Goal: Task Accomplishment & Management: Use online tool/utility

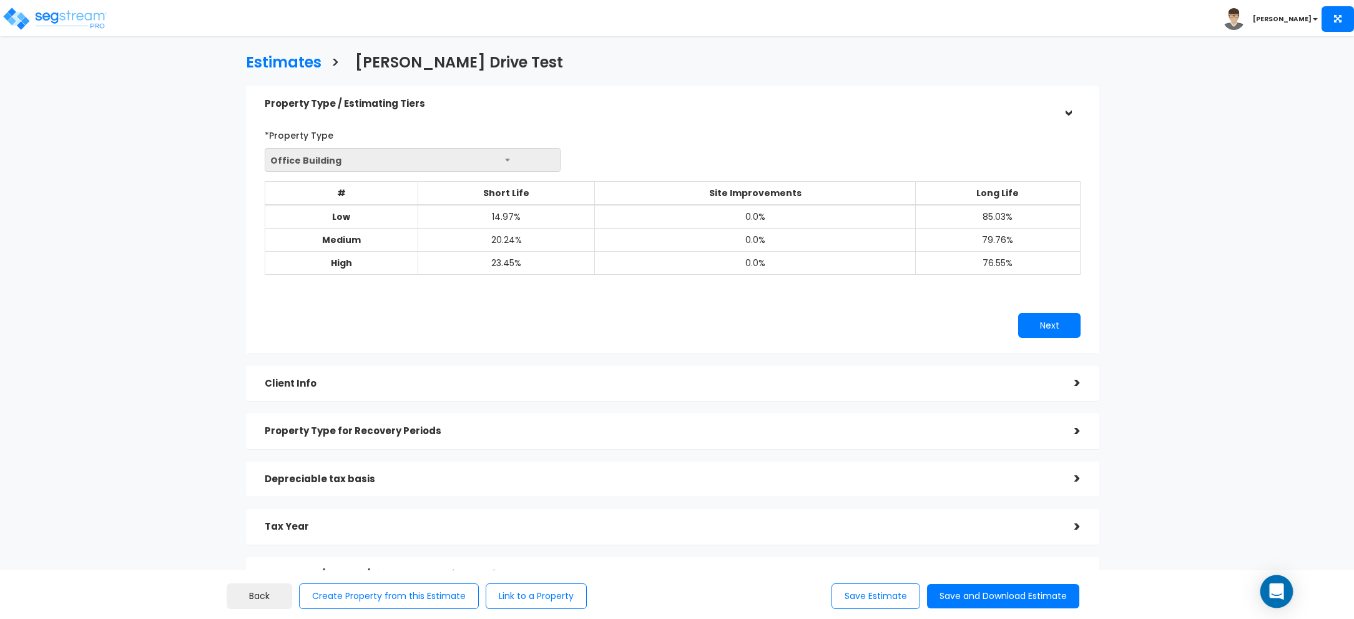
click at [710, 427] on icon "Open Intercom Messenger" at bounding box center [1276, 591] width 16 height 16
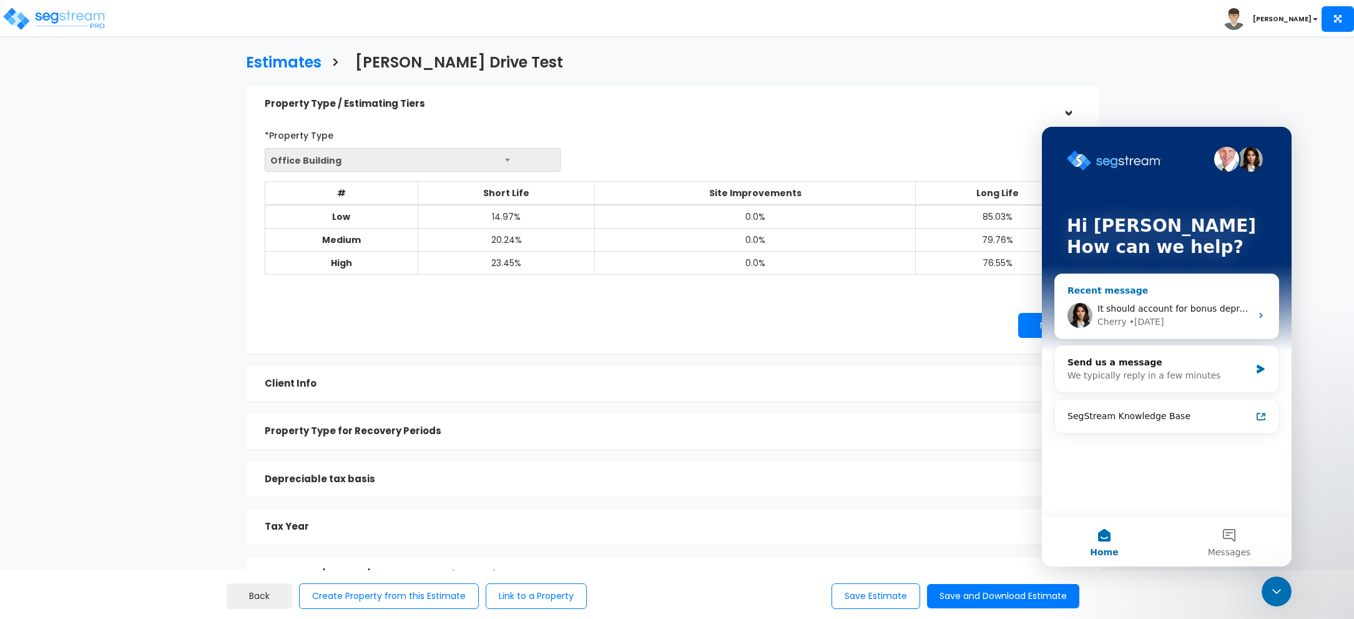
click at [710, 310] on span "It should account for bonus depreciation, unless the “Elect out of Bonus for th…" at bounding box center [1334, 308] width 474 height 10
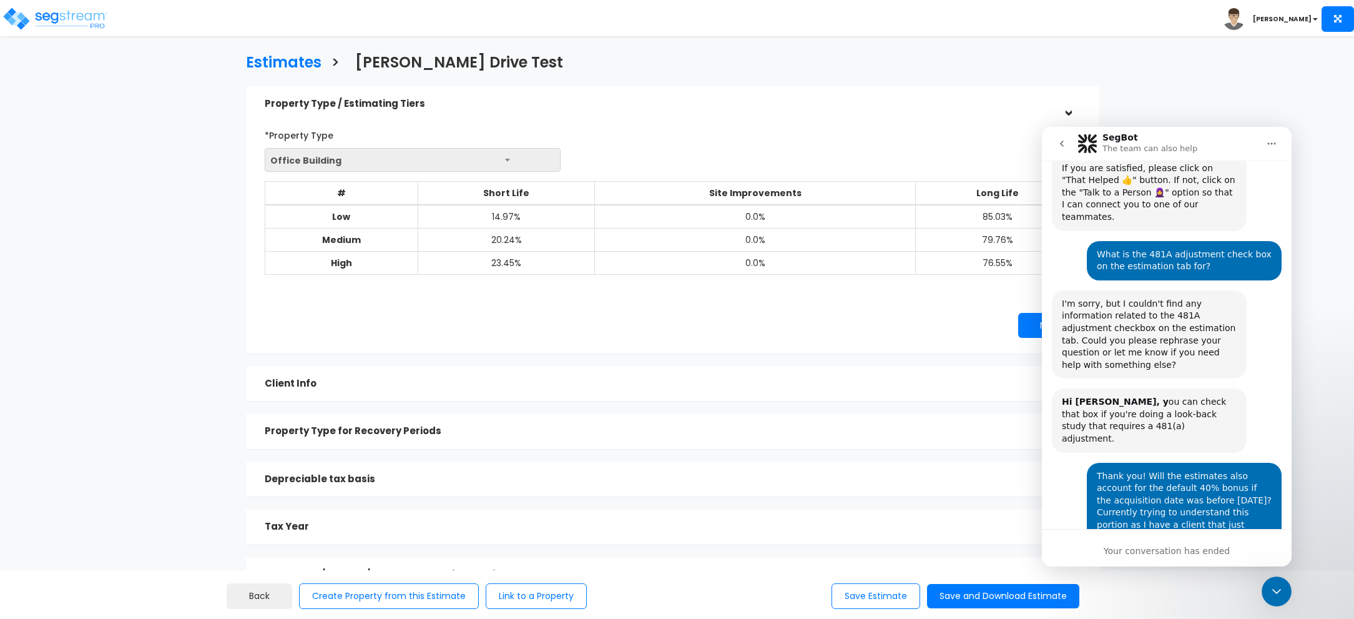
scroll to position [265, 0]
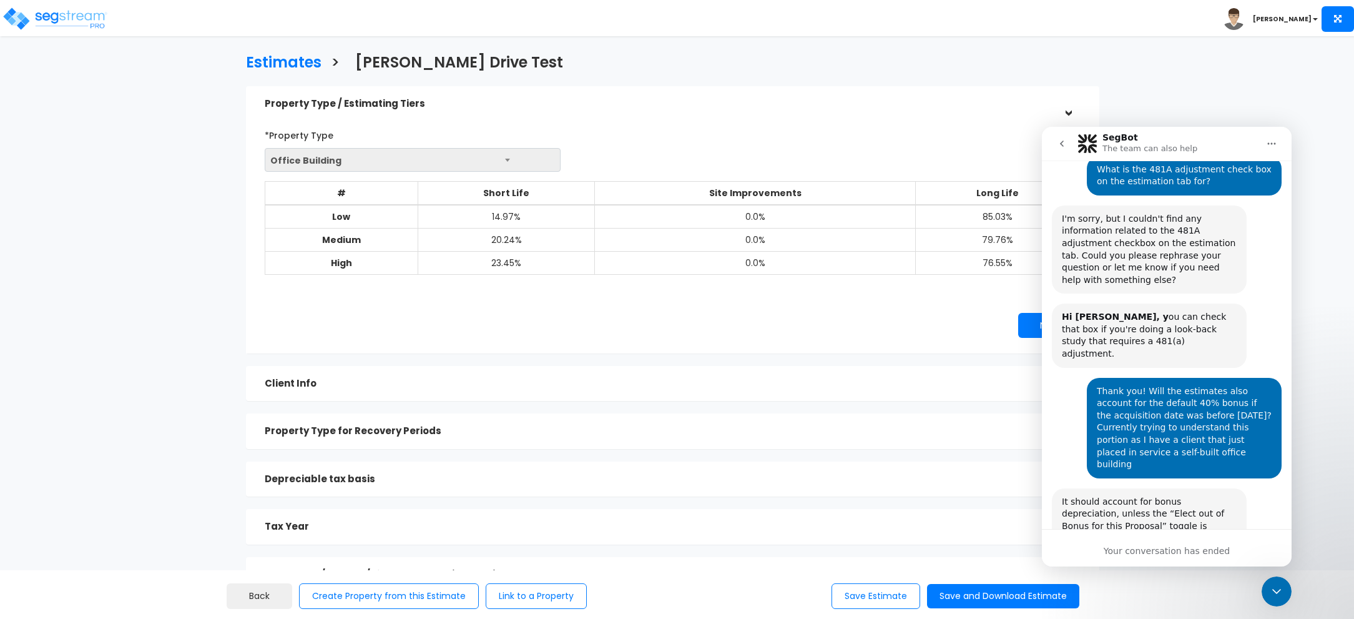
click at [710, 427] on icon "Close Intercom Messenger" at bounding box center [1276, 591] width 15 height 15
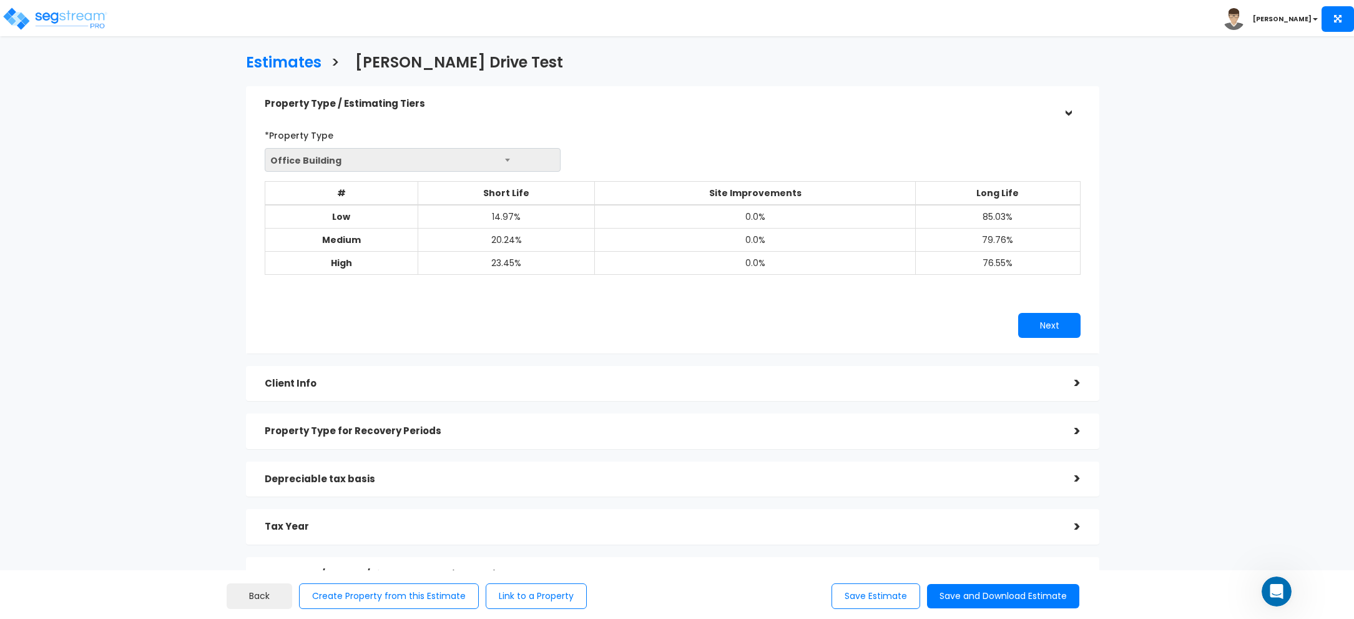
click at [710, 391] on div "Client Info" at bounding box center [660, 383] width 791 height 23
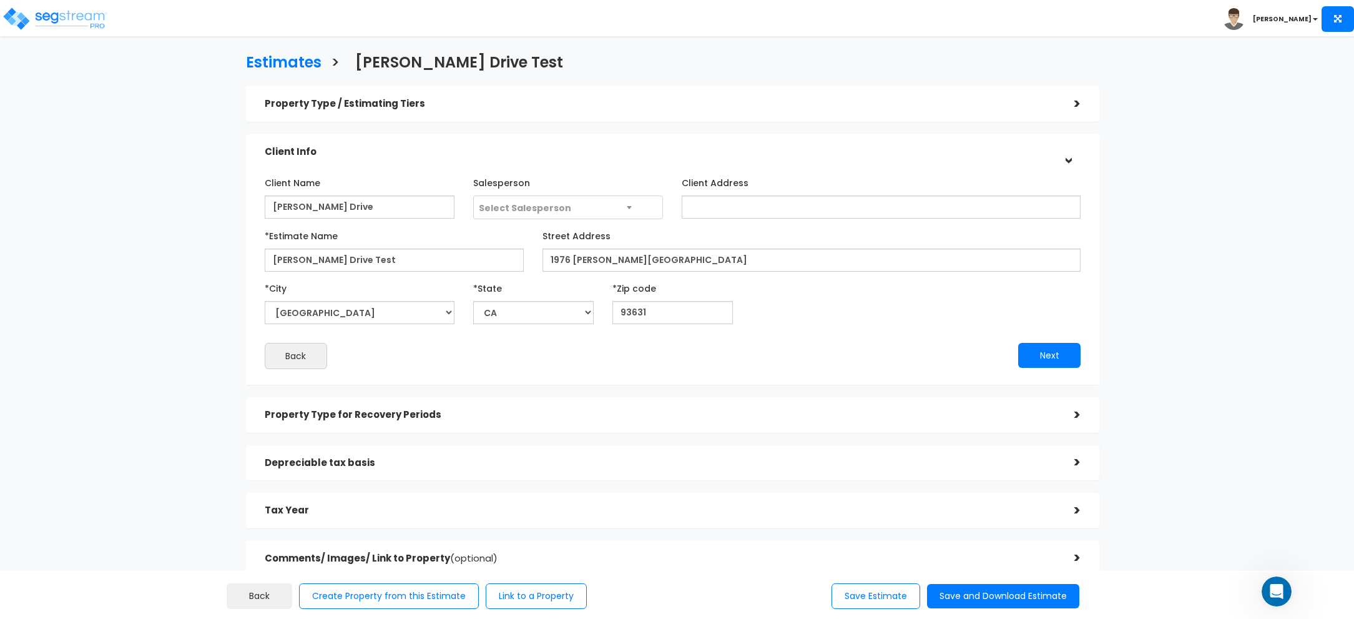
click at [710, 412] on h5 "Property Type for Recovery Periods" at bounding box center [660, 414] width 791 height 11
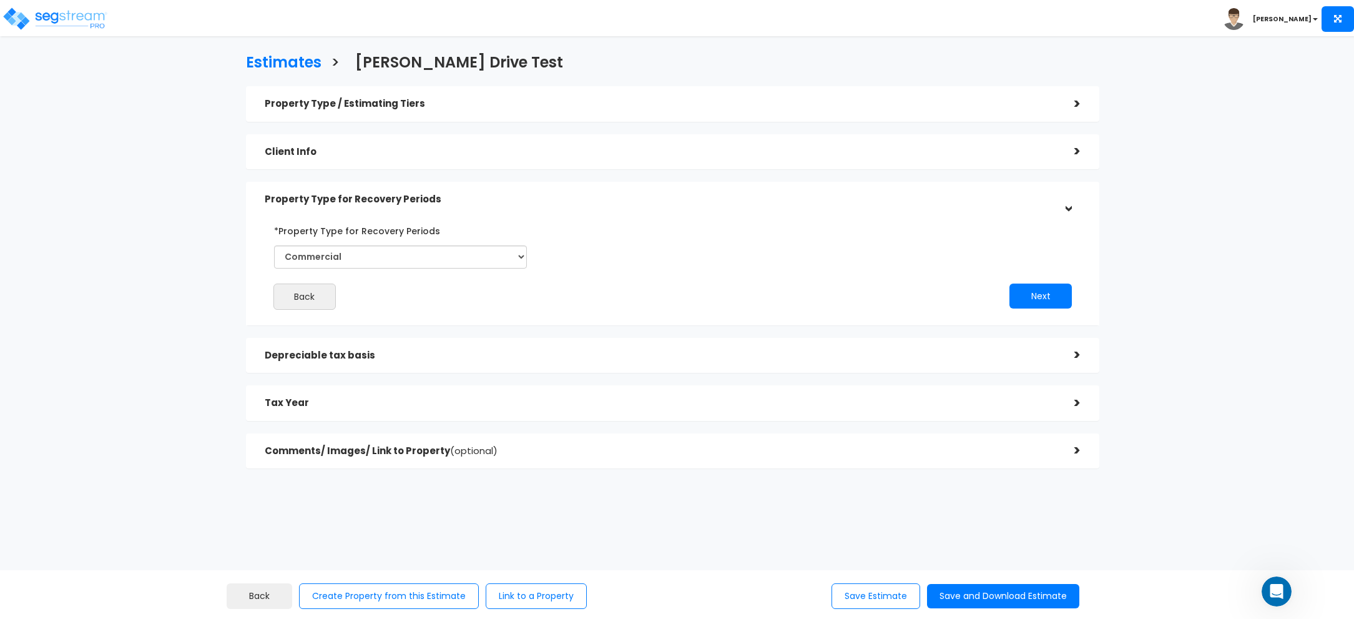
click at [710, 367] on div "Depreciable tax basis >" at bounding box center [673, 356] width 854 height 36
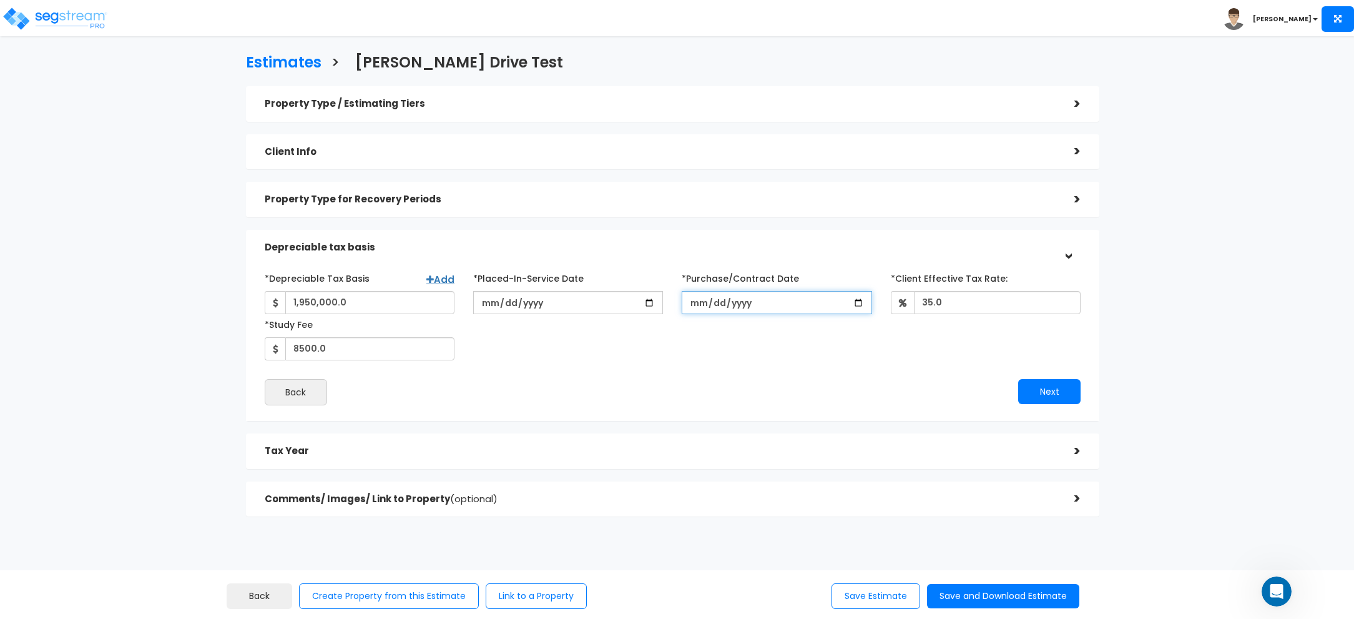
click at [710, 304] on input "[DATE]" at bounding box center [777, 302] width 190 height 23
click at [557, 345] on div "*Depreciable Tax Basis Add 1,950,000.0 *Placed-In-Service Date [DATE] *Purchase…" at bounding box center [672, 314] width 835 height 92
click at [700, 427] on h5 "Tax Year" at bounding box center [660, 451] width 791 height 11
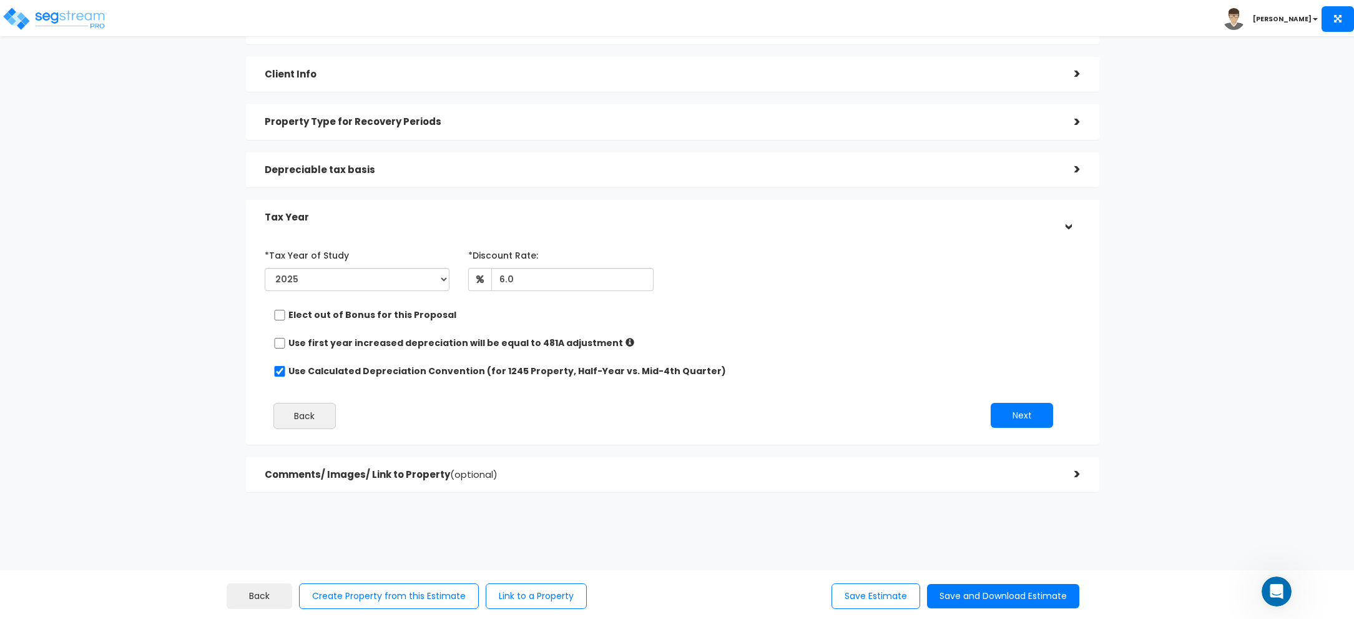
scroll to position [90, 0]
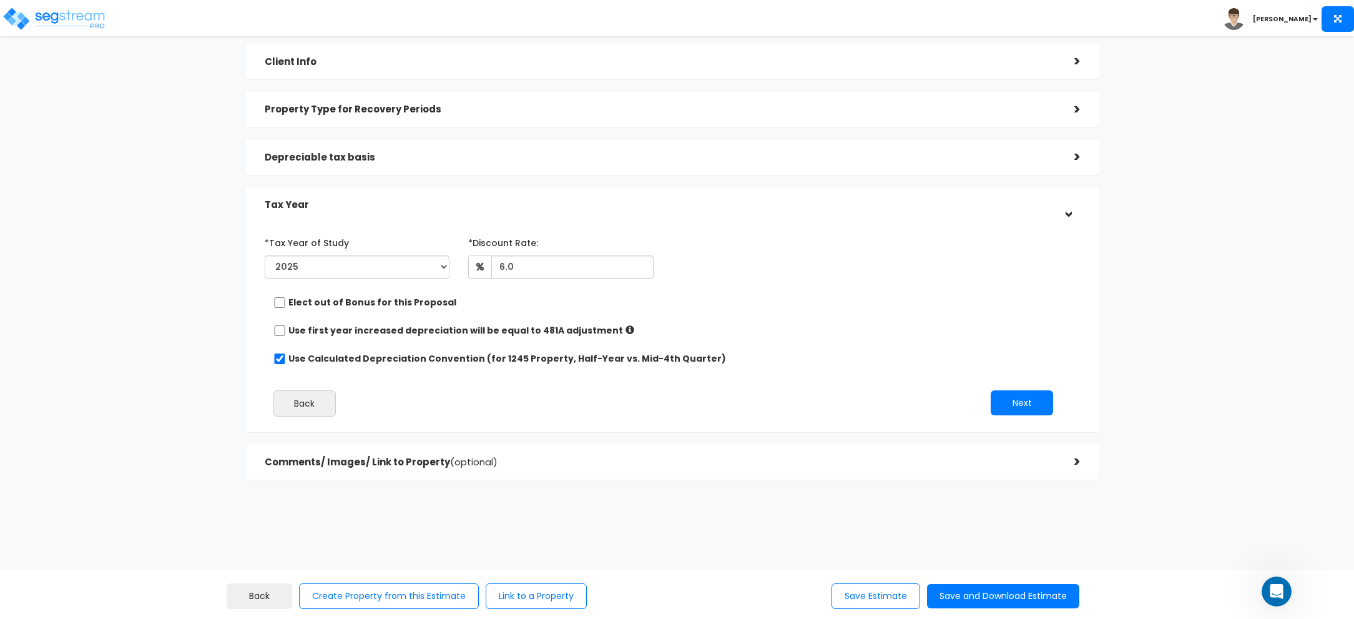
click at [639, 427] on h5 "Comments/ Images/ Link to Property (optional)" at bounding box center [660, 462] width 791 height 11
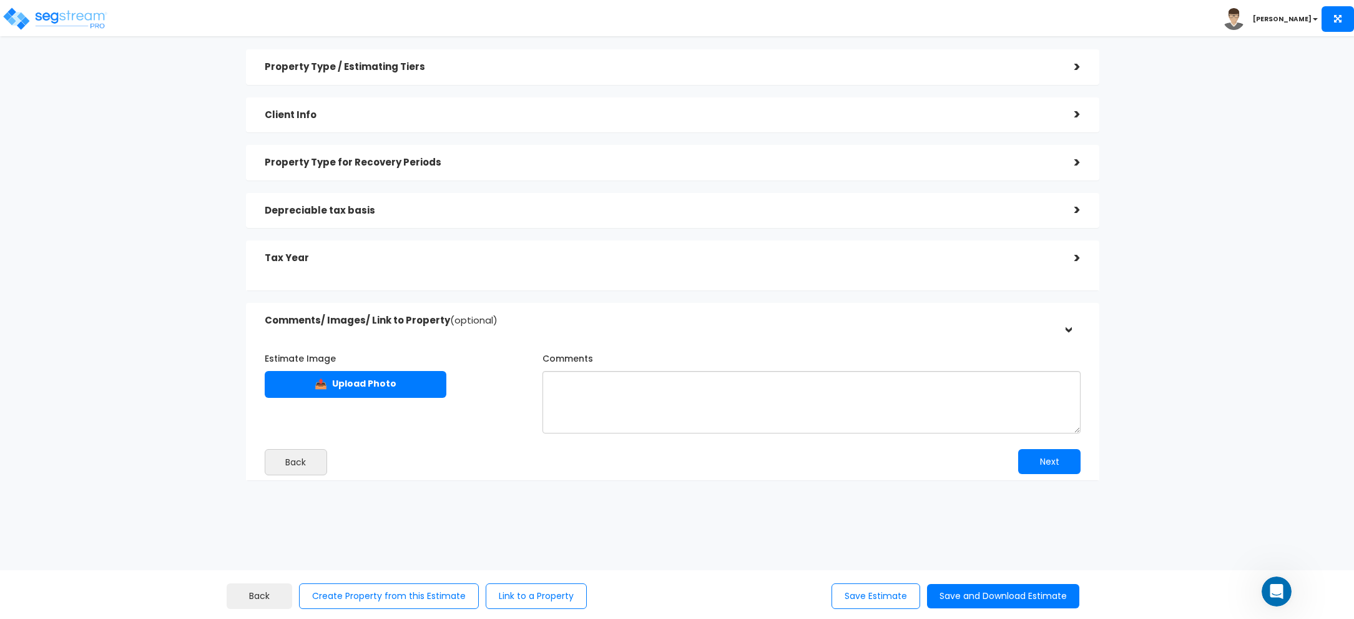
scroll to position [33, 0]
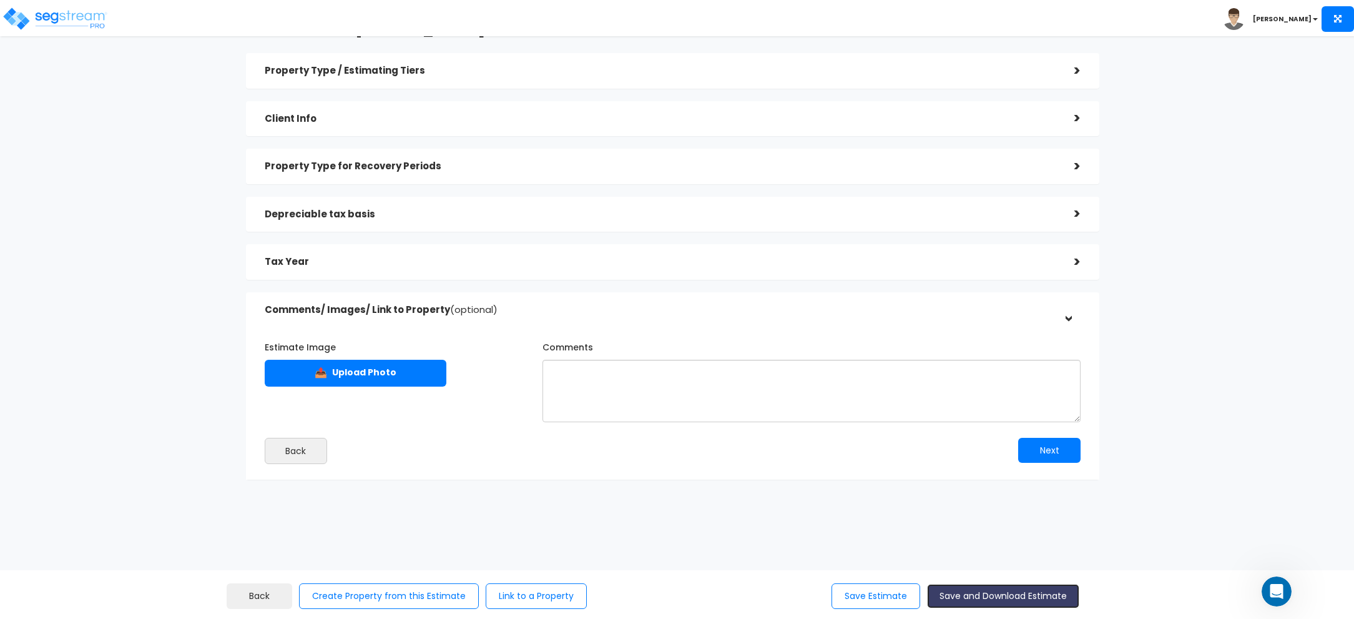
click at [710, 427] on button "Save and Download Estimate" at bounding box center [1003, 596] width 152 height 24
click at [710, 261] on h5 "Tax Year" at bounding box center [660, 262] width 791 height 11
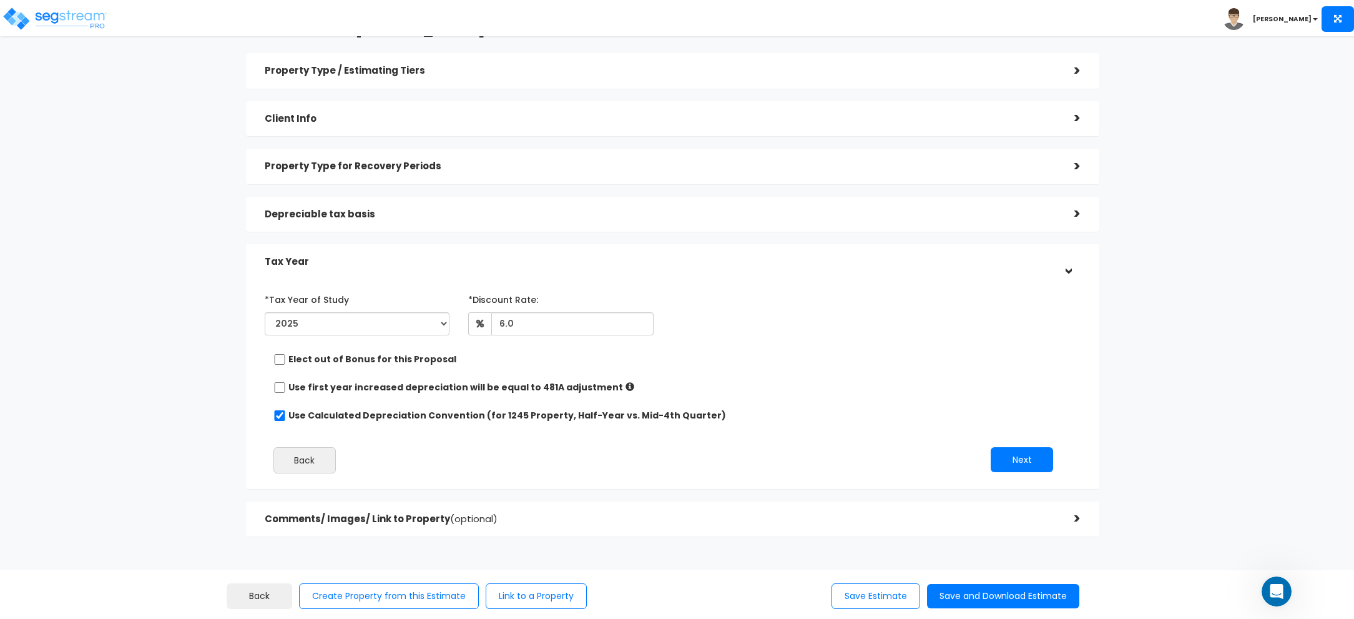
click at [710, 221] on div "Depreciable tax basis" at bounding box center [660, 214] width 791 height 23
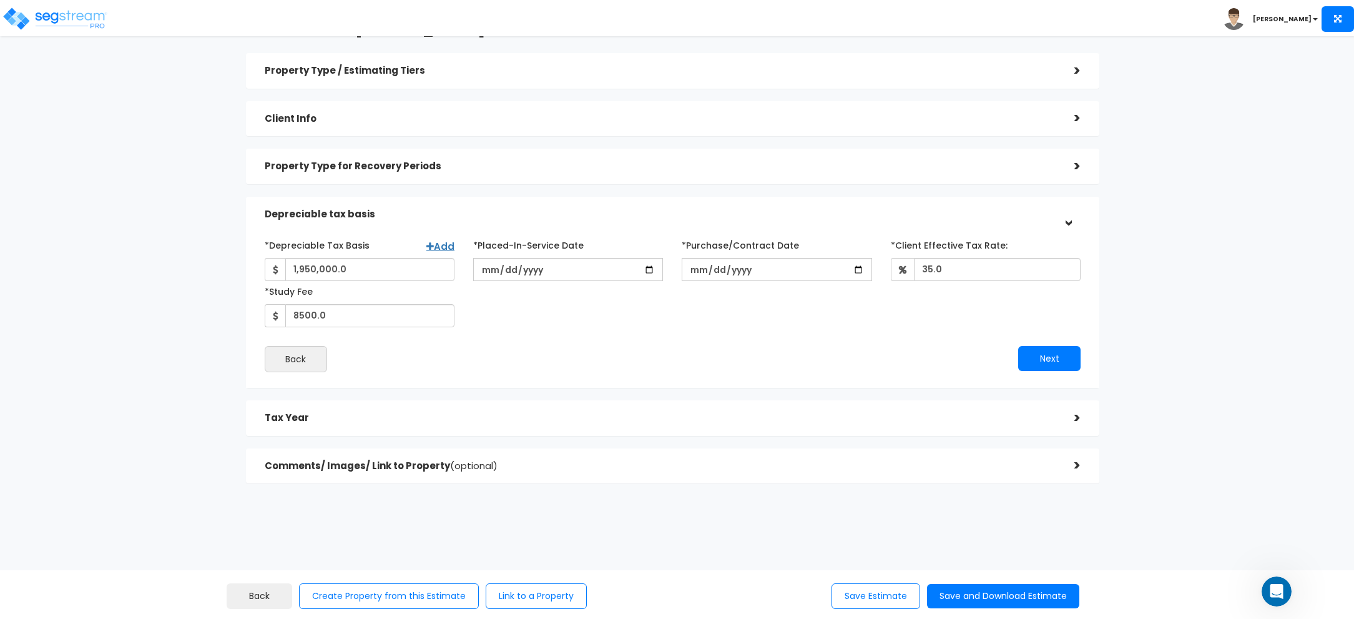
click at [710, 71] on h5 "Property Type / Estimating Tiers" at bounding box center [660, 71] width 791 height 11
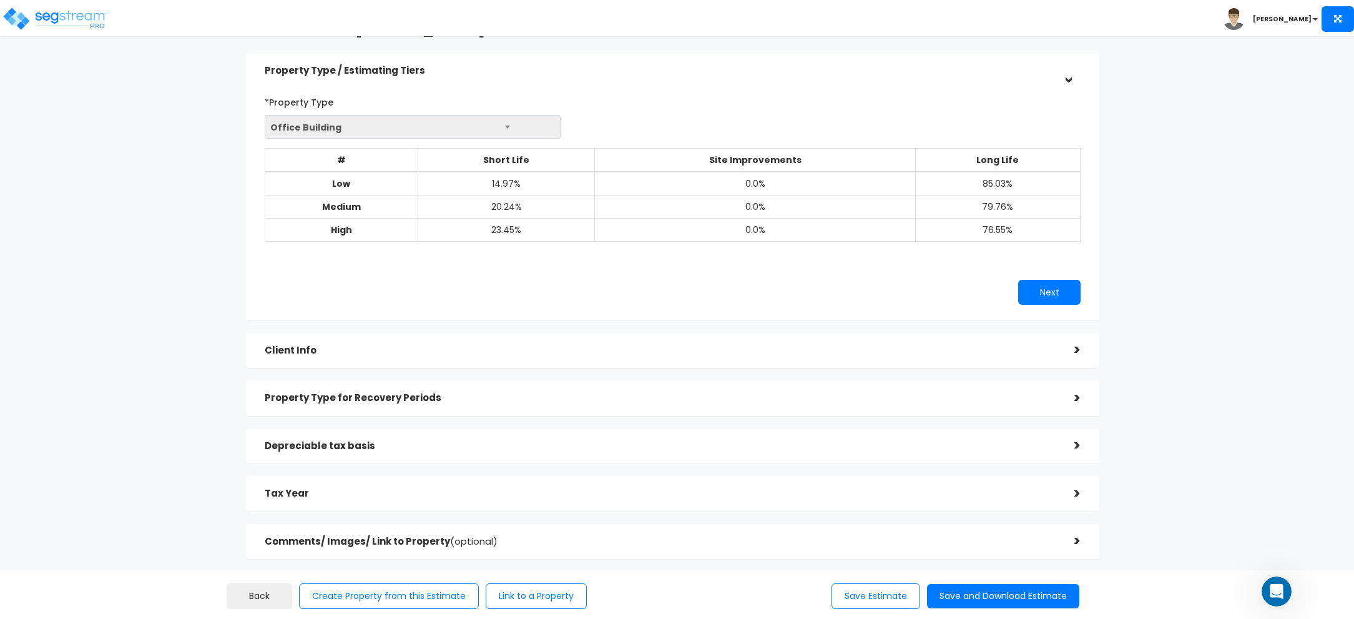
click at [710, 71] on h5 "Property Type / Estimating Tiers" at bounding box center [660, 71] width 791 height 11
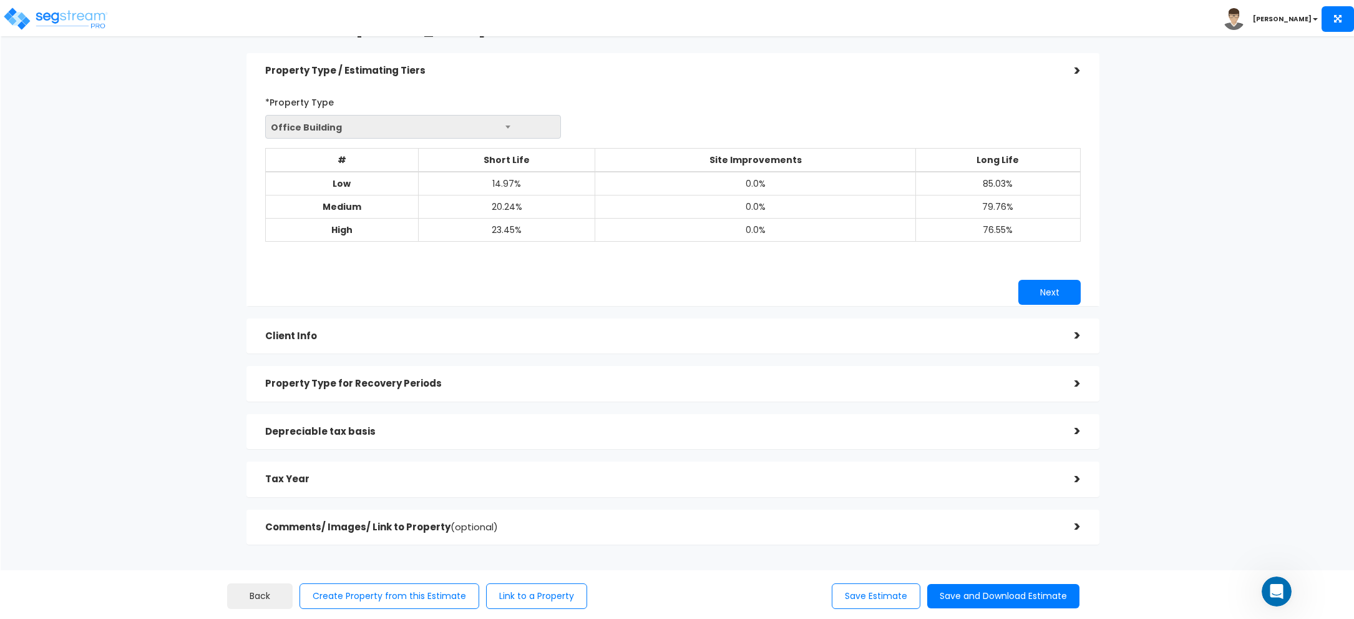
scroll to position [0, 0]
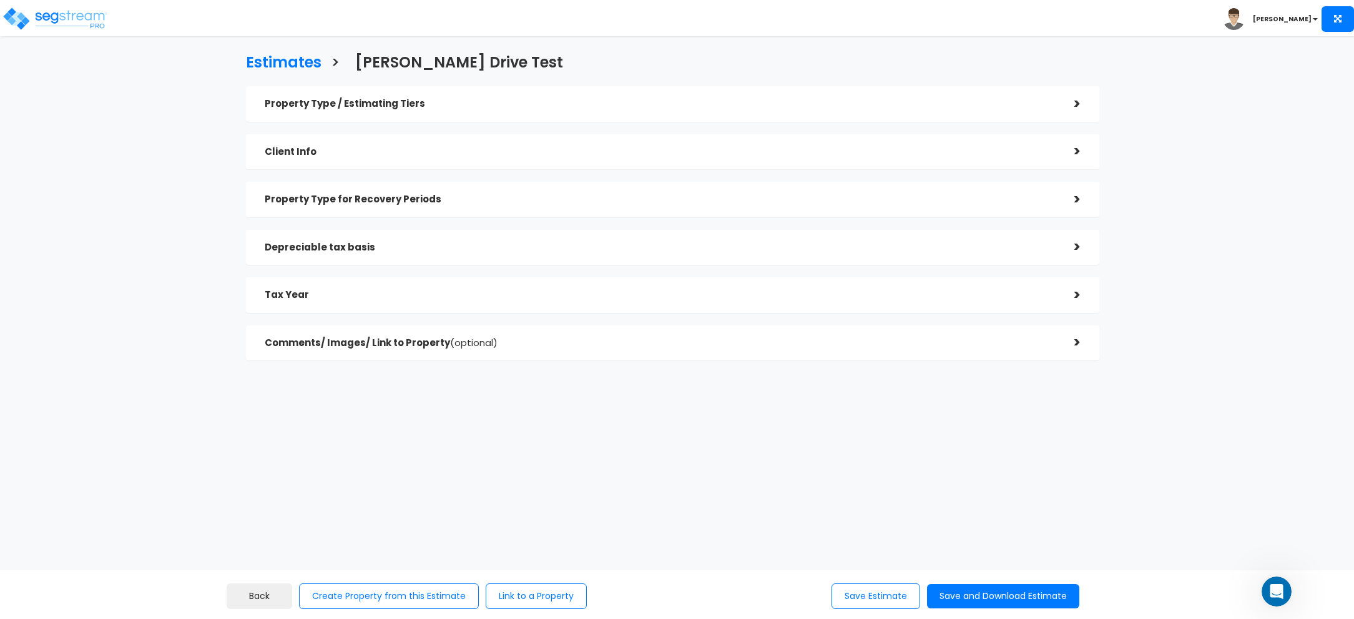
click at [674, 253] on div "Depreciable tax basis" at bounding box center [660, 247] width 791 height 23
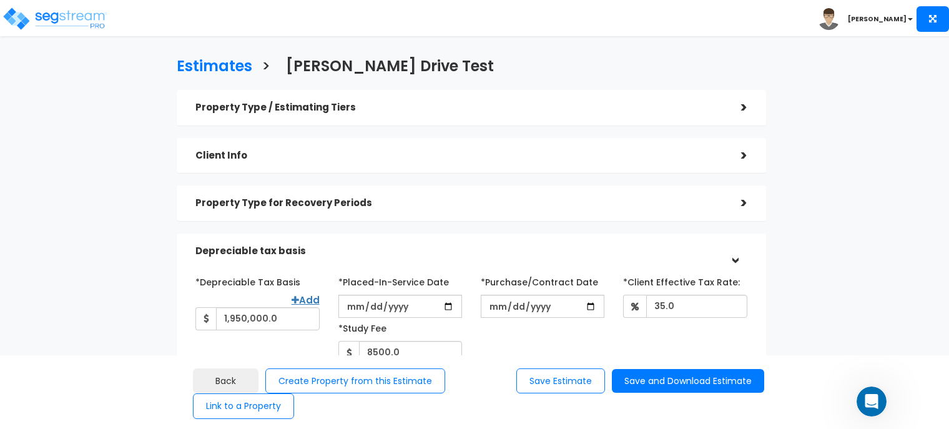
scroll to position [340, 0]
